Goal: Transaction & Acquisition: Purchase product/service

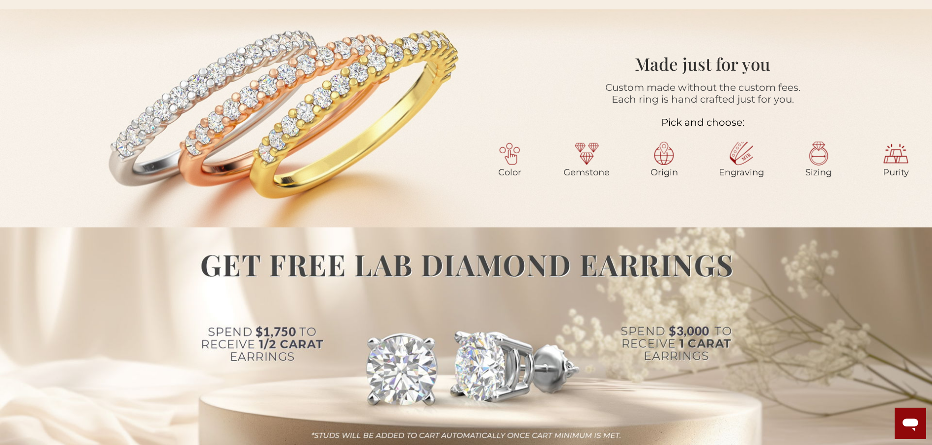
scroll to position [147, 0]
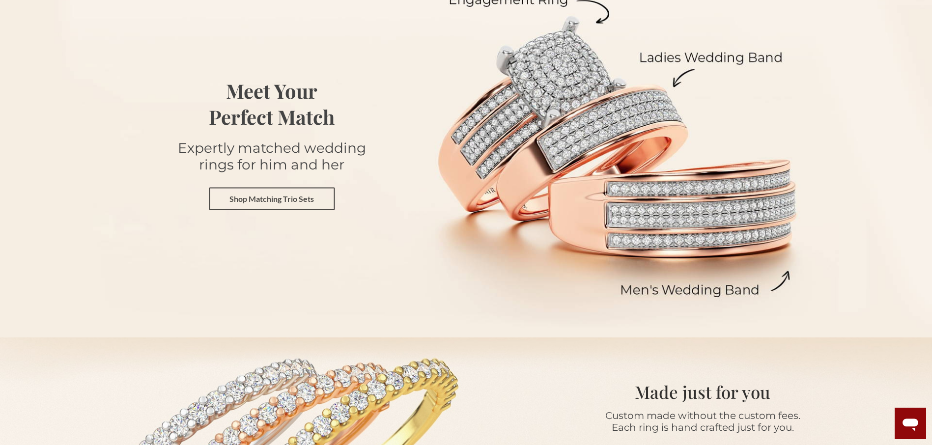
click at [274, 198] on link "Shop Matching Trio Sets" at bounding box center [272, 198] width 126 height 23
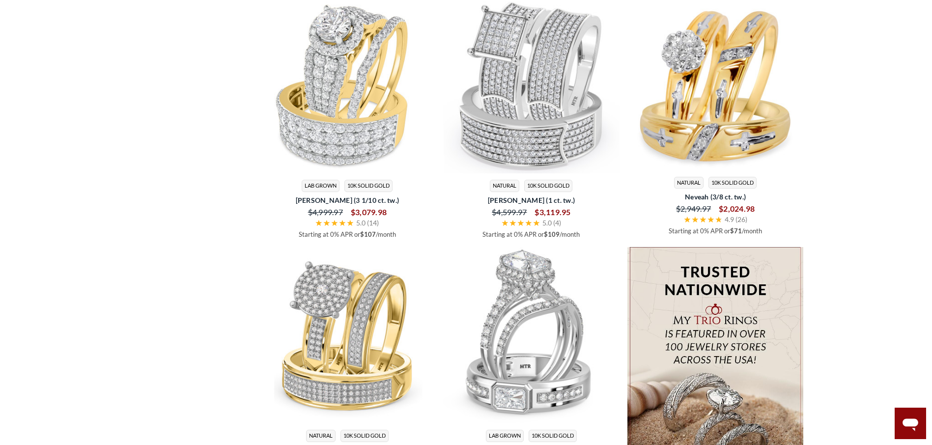
scroll to position [1621, 0]
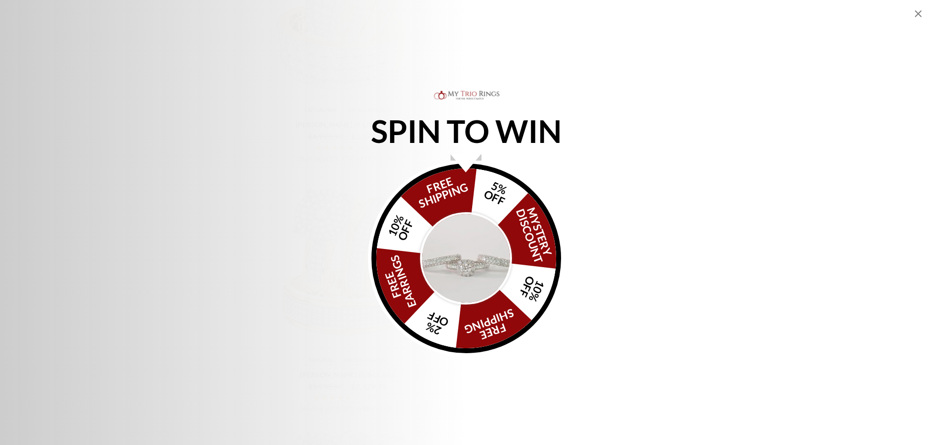
click at [466, 252] on img "Alia popup" at bounding box center [466, 258] width 92 height 92
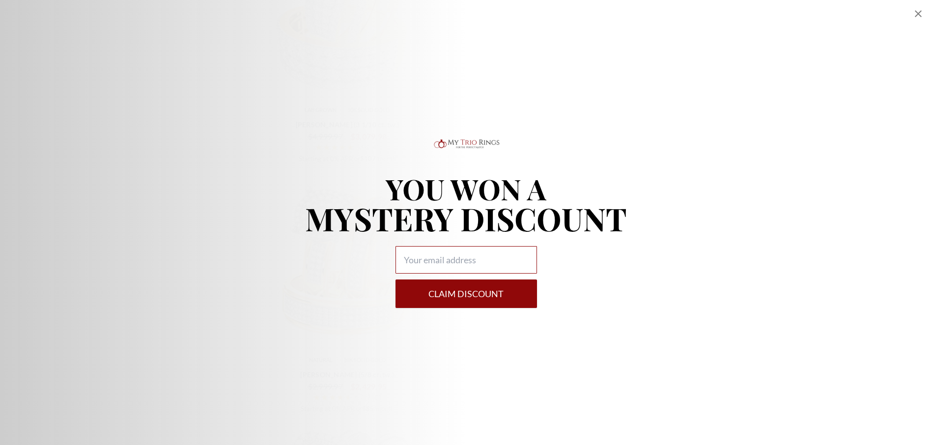
click at [479, 262] on input "Alia popup" at bounding box center [465, 260] width 141 height 28
type input "[EMAIL_ADDRESS][DOMAIN_NAME]"
click at [467, 294] on button "Claim DISCOUNT" at bounding box center [465, 293] width 141 height 28
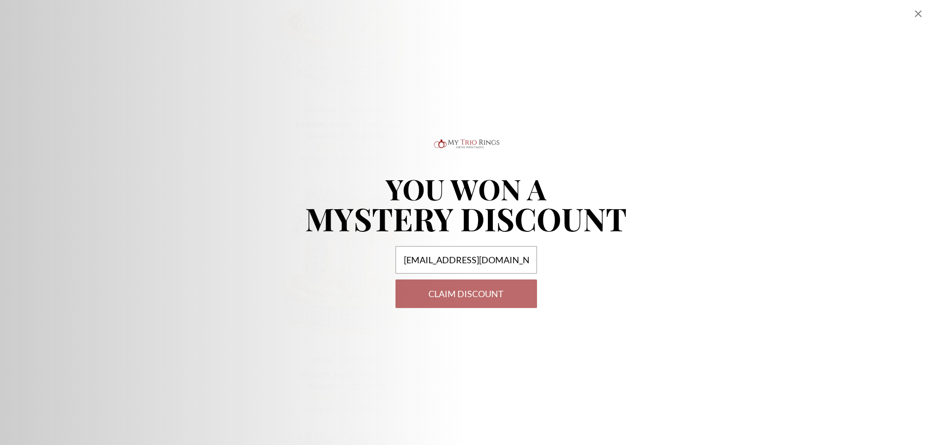
select select "US"
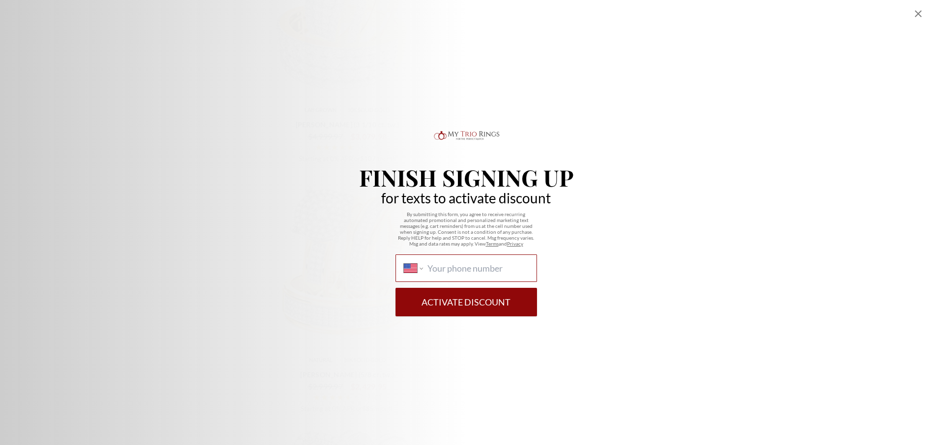
click at [492, 271] on input "International [GEOGRAPHIC_DATA] [GEOGRAPHIC_DATA] [GEOGRAPHIC_DATA] [GEOGRAPHIC…" at bounding box center [477, 268] width 101 height 11
type input "[PHONE_NUMBER]"
click at [469, 304] on button "Activate Discount" at bounding box center [465, 302] width 141 height 28
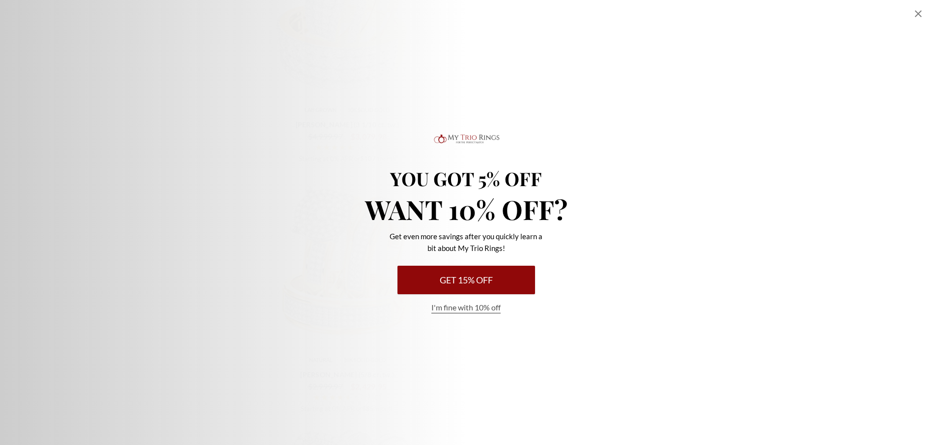
click at [473, 307] on button "I'm fine with 10% off" at bounding box center [465, 307] width 69 height 11
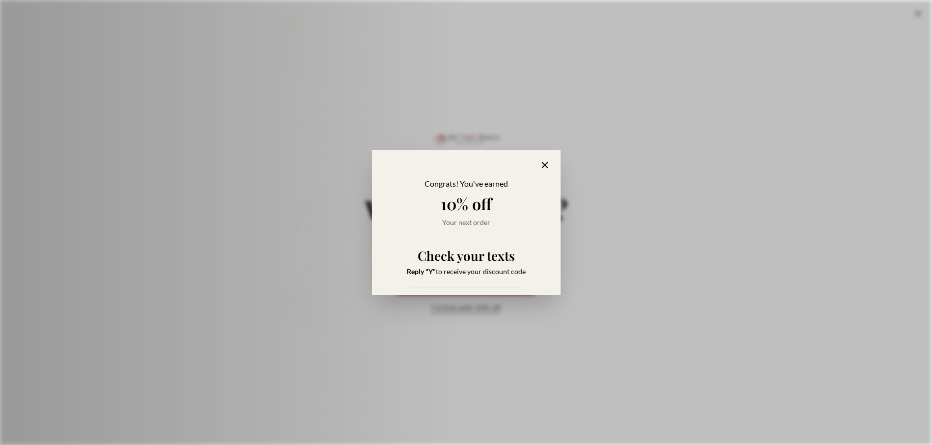
click at [545, 164] on icon "Alia popup" at bounding box center [544, 165] width 11 height 11
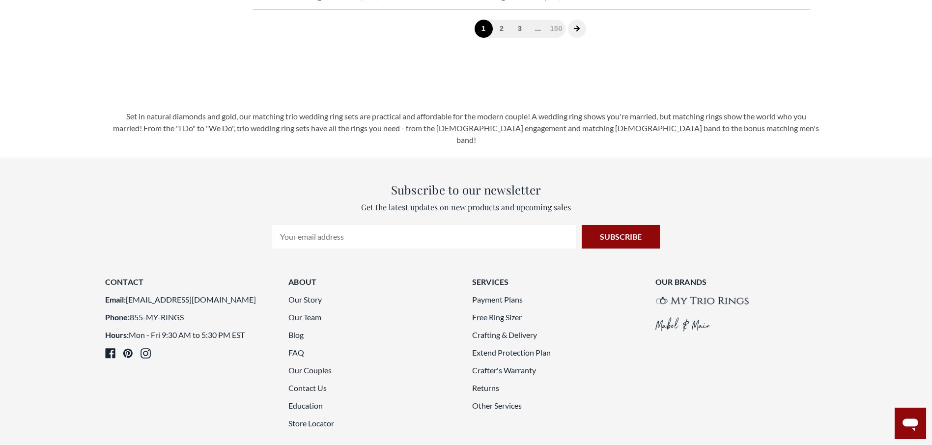
scroll to position [2947, 0]
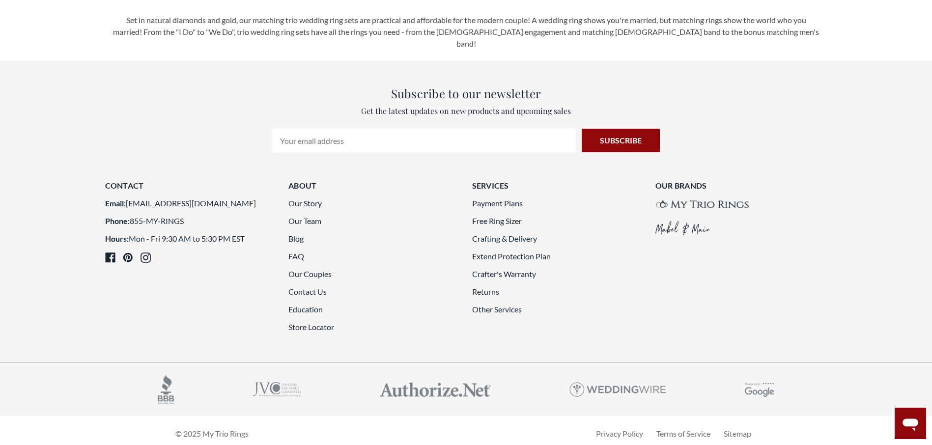
scroll to position [405, 0]
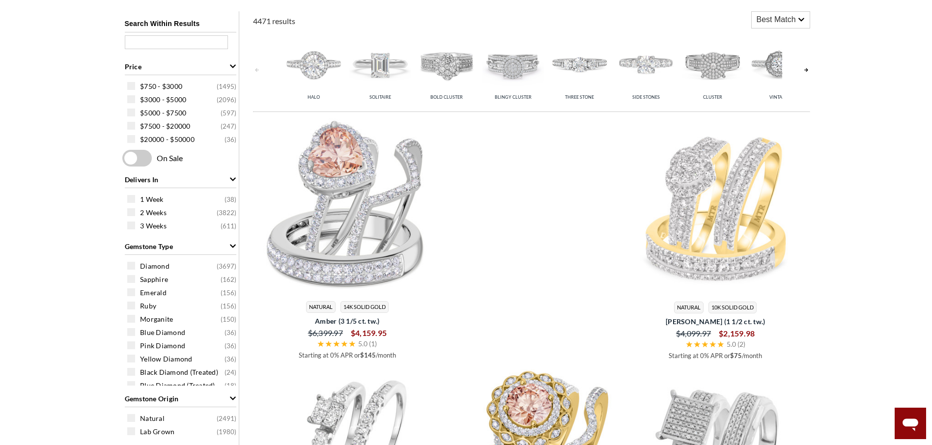
click at [442, 93] on img at bounding box center [446, 63] width 61 height 61
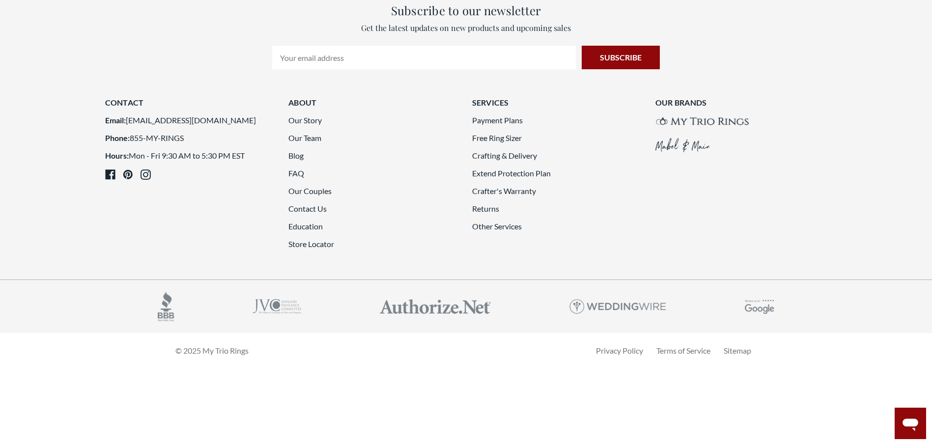
scroll to position [2763, 0]
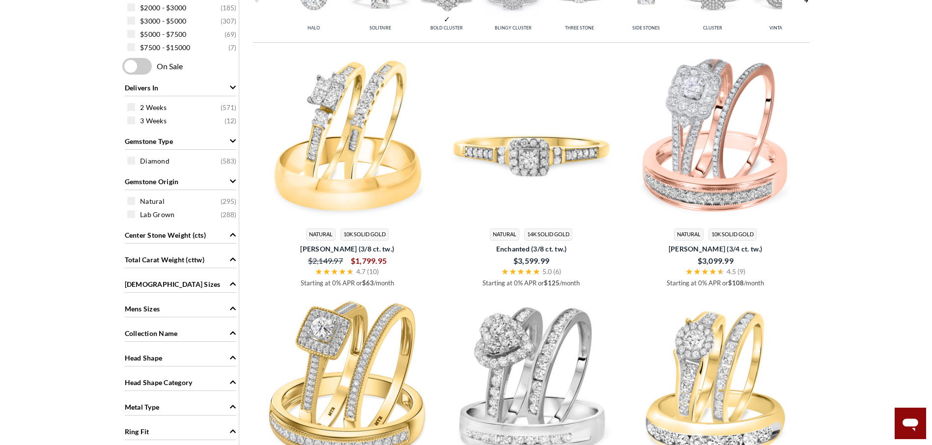
scroll to position [503, 0]
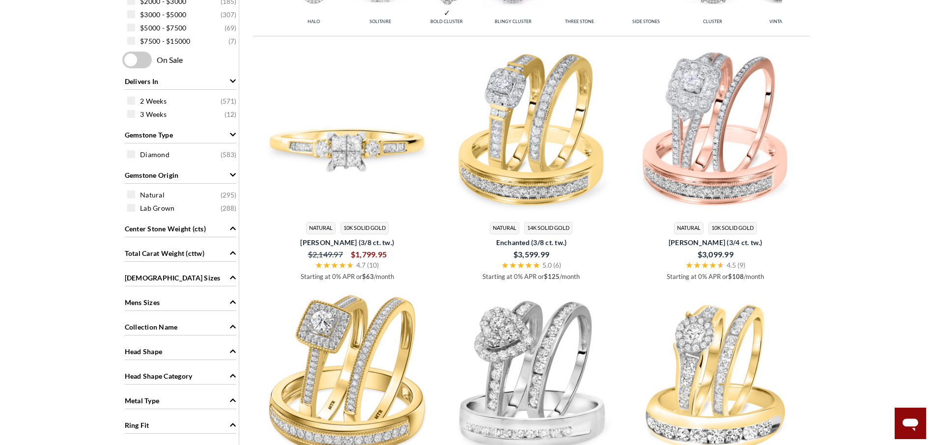
click at [365, 155] on img at bounding box center [347, 131] width 176 height 176
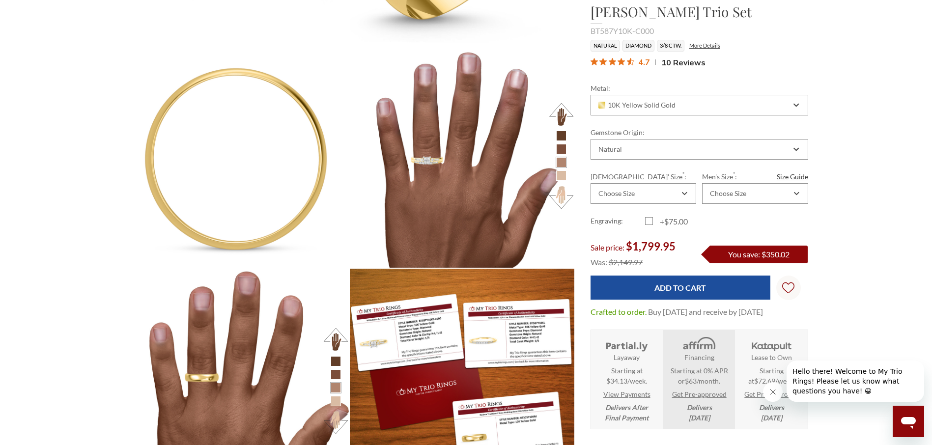
scroll to position [982, 0]
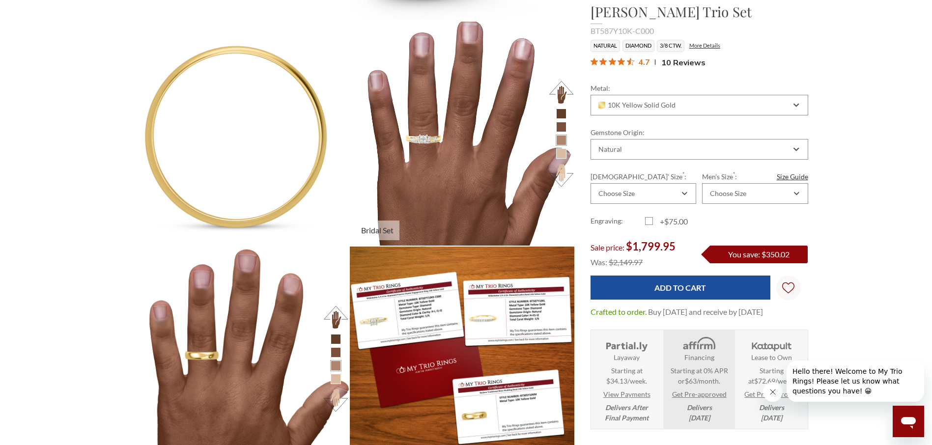
click at [422, 137] on img at bounding box center [461, 133] width 247 height 247
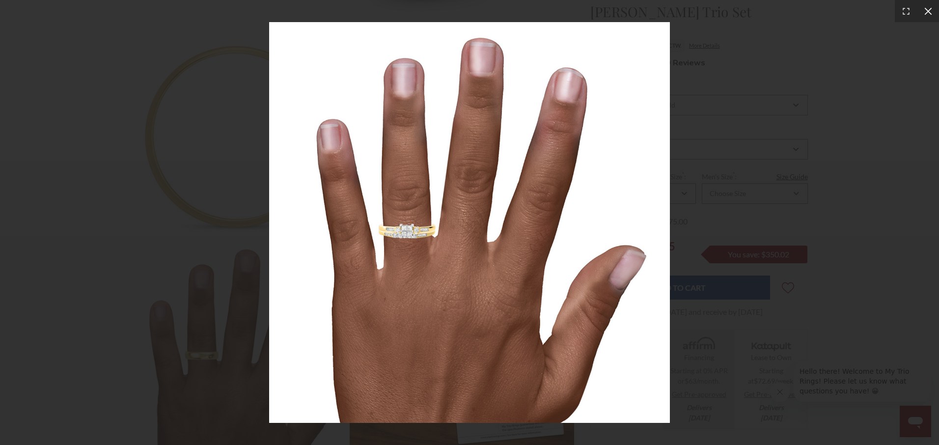
click at [924, 11] on icon at bounding box center [928, 11] width 10 height 10
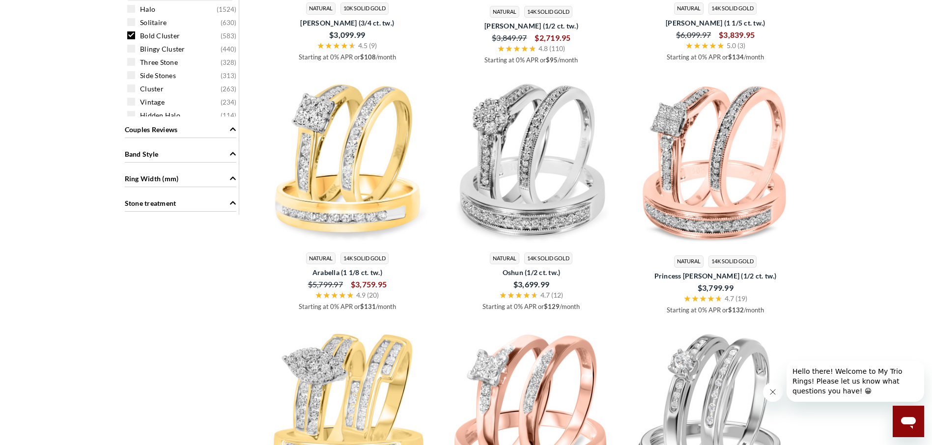
scroll to position [1240, 0]
